Goal: Task Accomplishment & Management: Use online tool/utility

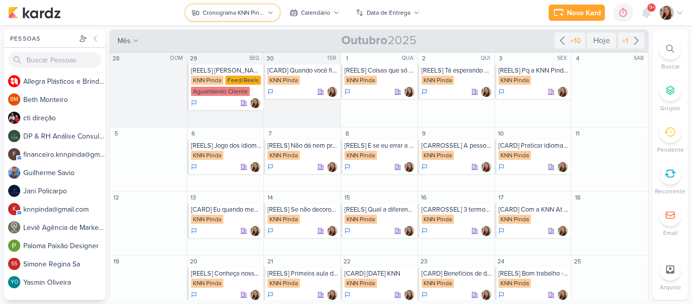
click at [226, 10] on div "Cronograma KNN Pinda" at bounding box center [233, 12] width 61 height 9
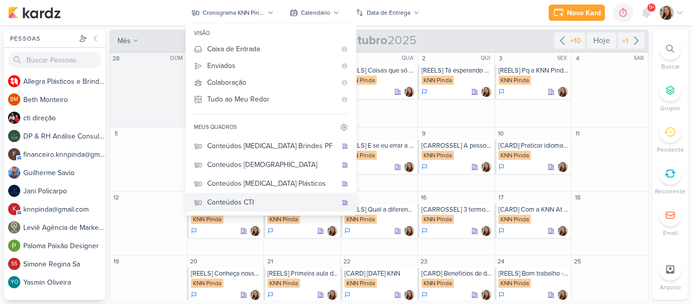
click at [241, 201] on div "Conteúdos CTI" at bounding box center [272, 202] width 130 height 11
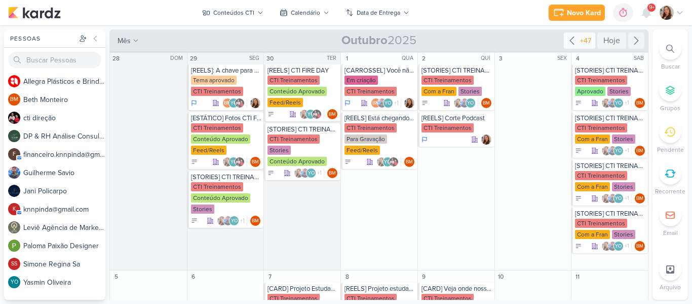
click at [579, 43] on div "+47" at bounding box center [585, 40] width 15 height 11
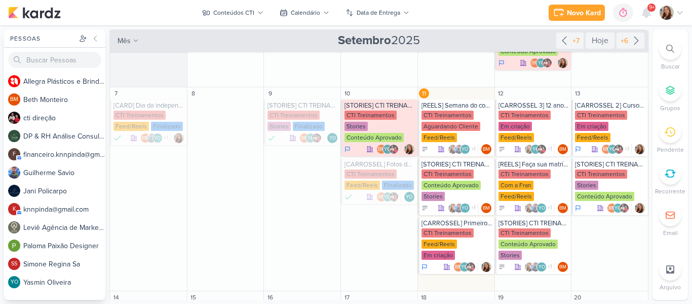
scroll to position [102, 0]
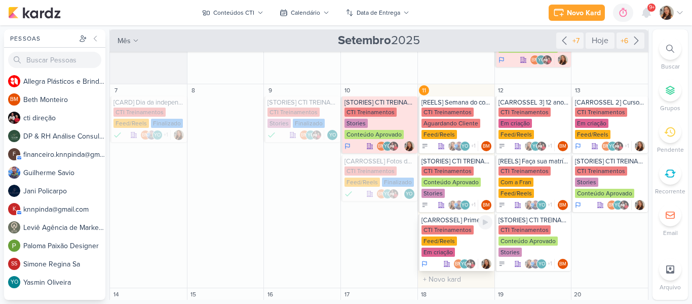
click at [452, 230] on div "CTI Treinamentos" at bounding box center [448, 229] width 52 height 9
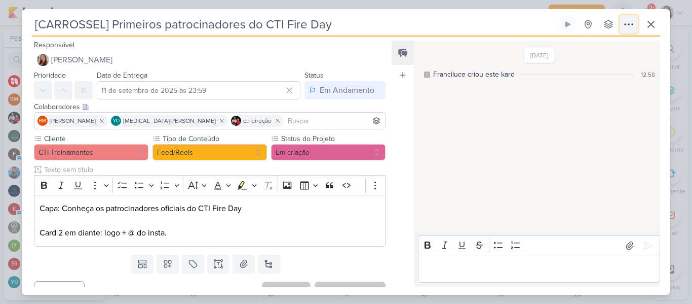
click at [628, 26] on icon at bounding box center [629, 24] width 12 height 12
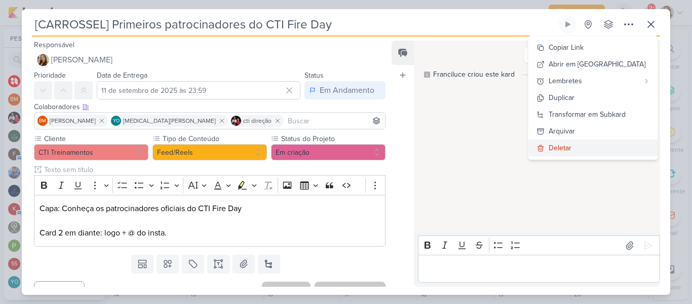
click at [567, 147] on button "Deletar" at bounding box center [593, 147] width 129 height 17
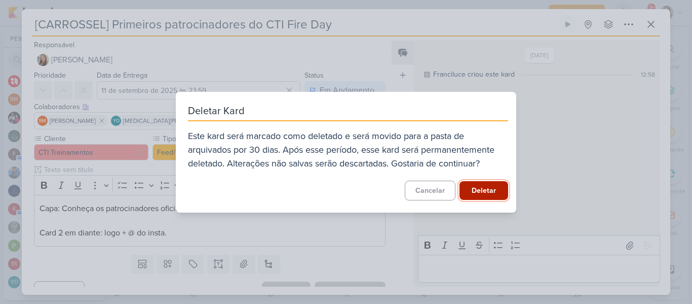
click at [472, 191] on button "Deletar" at bounding box center [484, 190] width 49 height 19
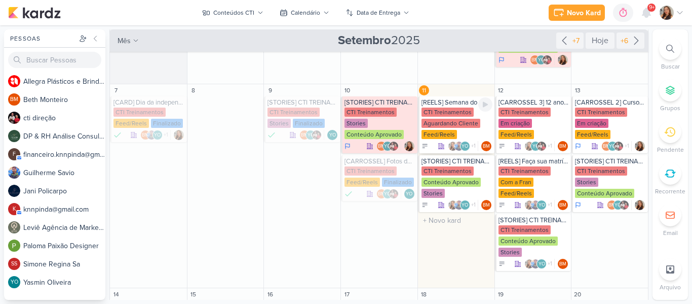
click at [442, 119] on div "Aguardando Cliente" at bounding box center [451, 123] width 59 height 9
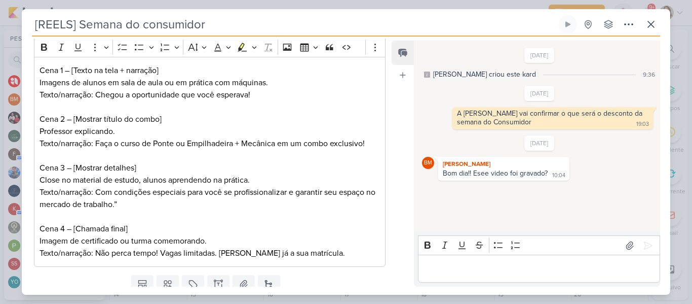
scroll to position [139, 0]
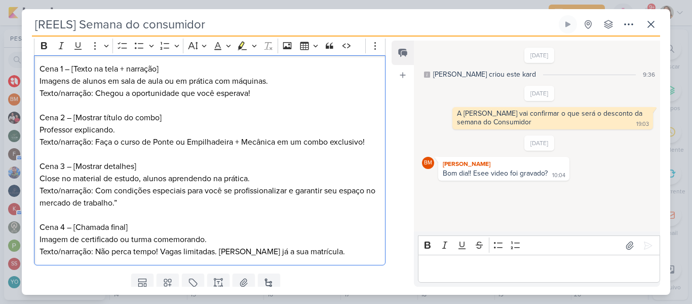
click at [334, 200] on p "Texto/narração: Com condições especiais para você se profissionalizar e garanti…" at bounding box center [210, 196] width 341 height 24
click at [215, 142] on p "Texto/narração: Faça o curso de Ponte ou Empilhadeira + Mecânica em um combo ex…" at bounding box center [210, 142] width 341 height 12
click at [244, 141] on p "Texto/narração: Faça o curso de Ponte ou Empilhadeira + Mecânica em um combo ex…" at bounding box center [210, 142] width 341 height 12
click at [186, 140] on p "Texto/narração: Faça o curso de Ponte ou Empilhadeira + Mecânica em um combo ex…" at bounding box center [210, 142] width 341 height 12
click at [190, 144] on p "Texto/narração: Faça o curso de Ponte ou Empilhadeira + Mecânica em um combo ex…" at bounding box center [210, 142] width 341 height 12
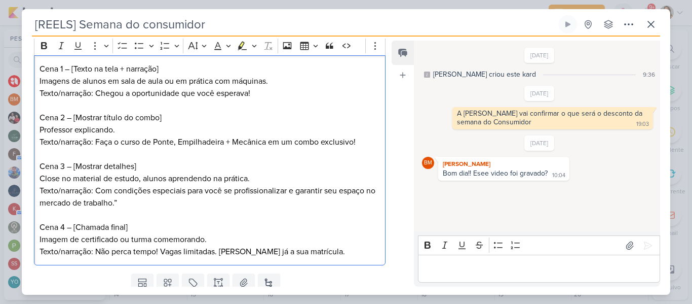
click at [233, 141] on p "Texto/narração: Faça o curso de Ponte, Empilhadeira + Mecânica em um combo excl…" at bounding box center [210, 142] width 341 height 12
click at [360, 143] on p "Texto/narração: Faça o curso de Ponte, Empilhadeira + Mecânica em um combo excl…" at bounding box center [210, 142] width 341 height 12
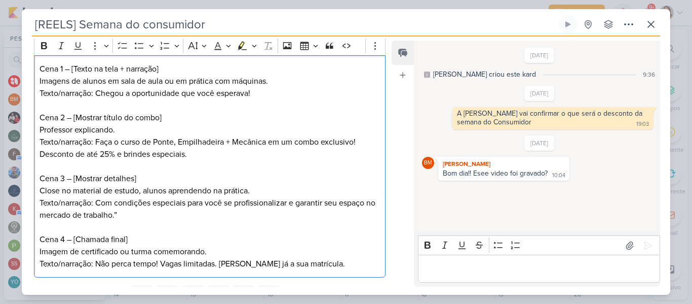
click at [309, 214] on p "Texto/narração: Com condições especiais para você se profissionalizar e garanti…" at bounding box center [210, 209] width 341 height 24
drag, startPoint x: 117, startPoint y: 155, endPoint x: 190, endPoint y: 159, distance: 73.1
click at [190, 159] on p "Texto/narração: Faça o curso de Ponte, Empilhadeira + Mecânica em um combo excl…" at bounding box center [210, 148] width 341 height 24
click at [176, 181] on p "Cena 3 – [Mostrar detalhes]" at bounding box center [210, 178] width 341 height 12
click at [165, 214] on p "Texto/narração: Com condições especiais para você se profissionalizar e garanti…" at bounding box center [210, 209] width 341 height 24
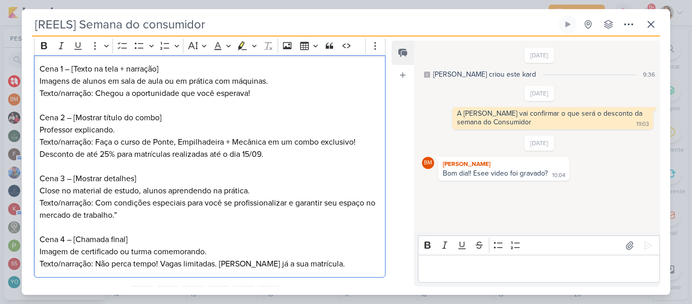
click at [117, 216] on p "Texto/narração: Com condições especiais para você se profissionalizar e garanti…" at bounding box center [210, 209] width 341 height 24
click at [160, 224] on p "Editor editing area: main" at bounding box center [210, 227] width 341 height 12
click at [146, 214] on p "Texto/narração: Com condições especiais para você se profissionalizar e garanti…" at bounding box center [210, 209] width 341 height 24
click at [119, 203] on p "Texto/narração: Com condições especiais para você se profissionalizar e garanti…" at bounding box center [210, 209] width 341 height 24
click at [166, 226] on p "Editor editing area: main" at bounding box center [210, 227] width 341 height 12
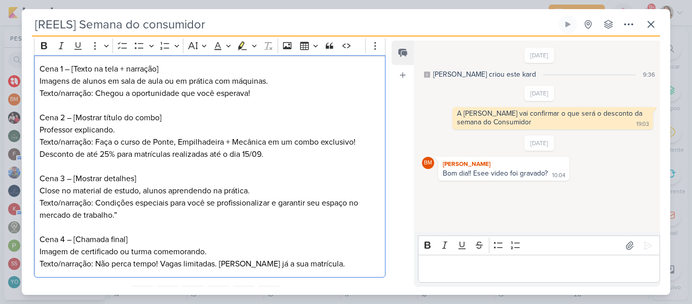
click at [117, 215] on p "Texto/narração: Condições especiais para você se profissionalizar e garantir se…" at bounding box center [210, 209] width 341 height 24
click at [114, 214] on p "Texto/narração: Condições especiais para você se profissionalizar e garantir se…" at bounding box center [210, 209] width 341 height 24
click at [116, 216] on p "Texto/narração: Condições especiais para você se profissionalizar e garantir se…" at bounding box center [210, 209] width 341 height 24
click at [117, 242] on p "Cena 4 – [Chamada final]" at bounding box center [210, 239] width 341 height 12
click at [302, 256] on p "Imagem de certificado ou turma comemorando." at bounding box center [210, 251] width 341 height 12
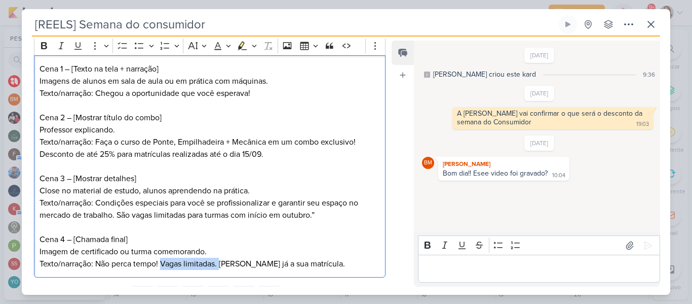
drag, startPoint x: 163, startPoint y: 264, endPoint x: 223, endPoint y: 265, distance: 60.8
click at [223, 265] on p "Texto/narração: Não perca tempo! Vagas limitadas. [PERSON_NAME] já a sua matríc…" at bounding box center [210, 263] width 341 height 12
click at [253, 263] on p "Texto/narração: Não perca tempo! [PERSON_NAME] já a sua matrícula." at bounding box center [210, 263] width 341 height 12
click at [311, 254] on p "Imagem de certificado ou turma comemorando." at bounding box center [210, 251] width 341 height 12
click at [346, 265] on p "Texto/narração: Não perca tempo! Garanta já a sua matrícula clicando no link ab…" at bounding box center [210, 263] width 341 height 12
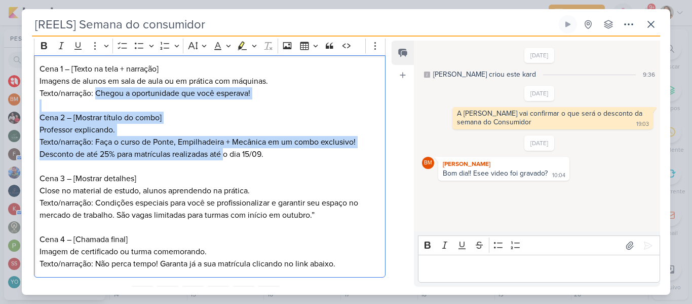
drag, startPoint x: 97, startPoint y: 93, endPoint x: 226, endPoint y: 156, distance: 143.5
click at [226, 156] on div "Cena 1 – [Texto na tela + narração] Imagens de alunos em sala de aula ou em prá…" at bounding box center [210, 166] width 352 height 222
click at [226, 156] on p "Texto/narração: Faça o curso de Ponte, Empilhadeira + Mecânica em um combo excl…" at bounding box center [210, 148] width 341 height 24
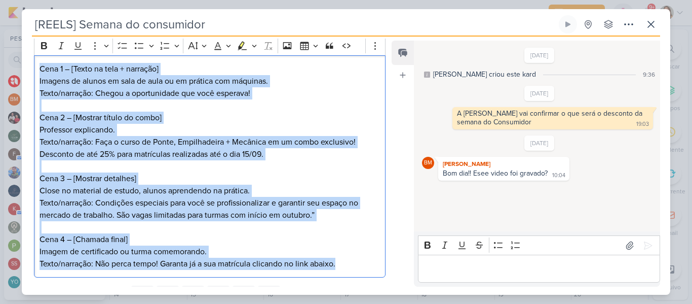
drag, startPoint x: 40, startPoint y: 68, endPoint x: 347, endPoint y: 261, distance: 362.3
click at [347, 261] on div "Cena 1 – [Texto na tela + narração] Imagens de alunos em sala de aula ou em prá…" at bounding box center [210, 166] width 352 height 222
copy div "Cena 1 – [Texto na tela + narração] Imagens de alunos em sala de aula ou em prá…"
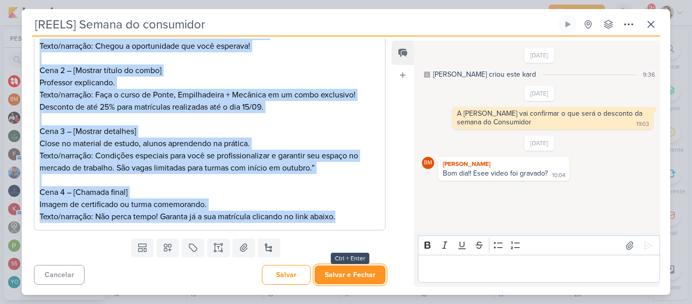
click at [352, 280] on button "Salvar e Fechar" at bounding box center [350, 274] width 71 height 19
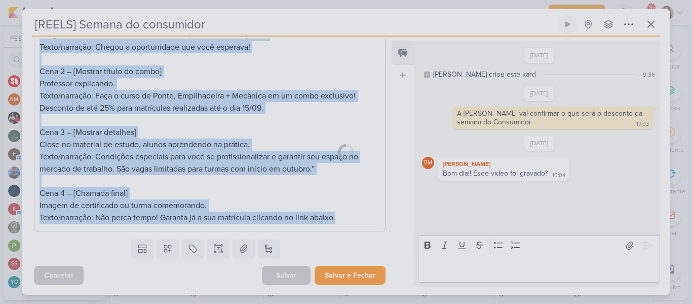
scroll to position [185, 0]
